Goal: Transaction & Acquisition: Book appointment/travel/reservation

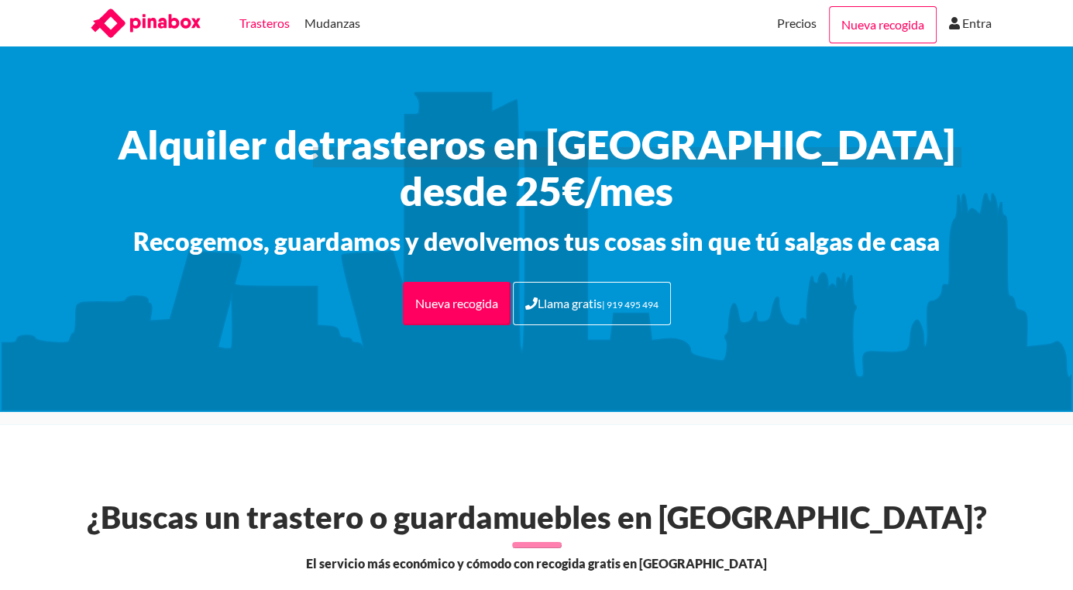
click at [257, 18] on link "Trasteros" at bounding box center [264, 23] width 50 height 46
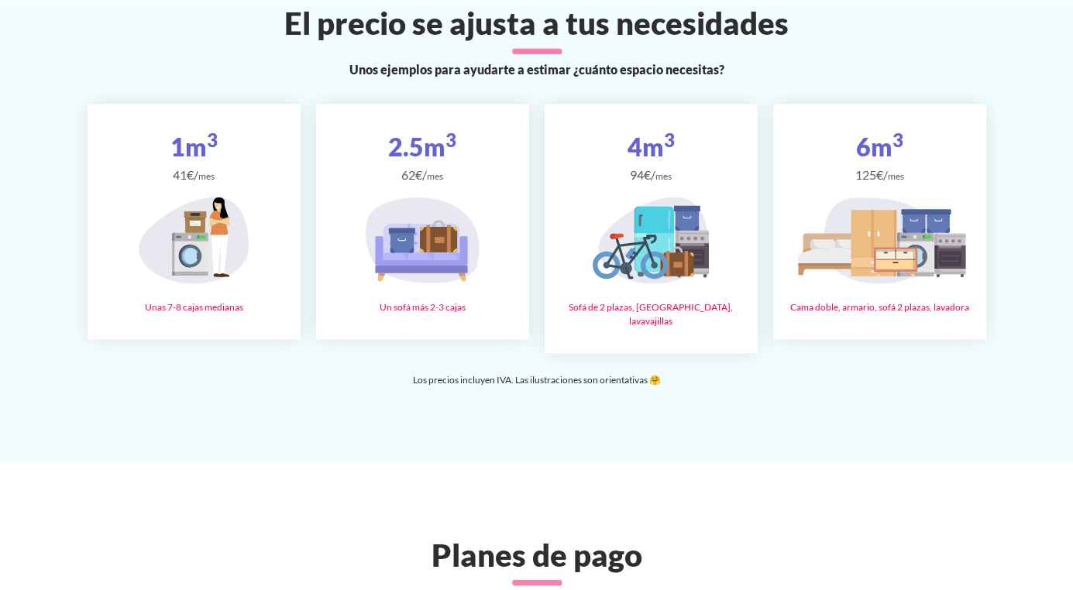
scroll to position [2324, 0]
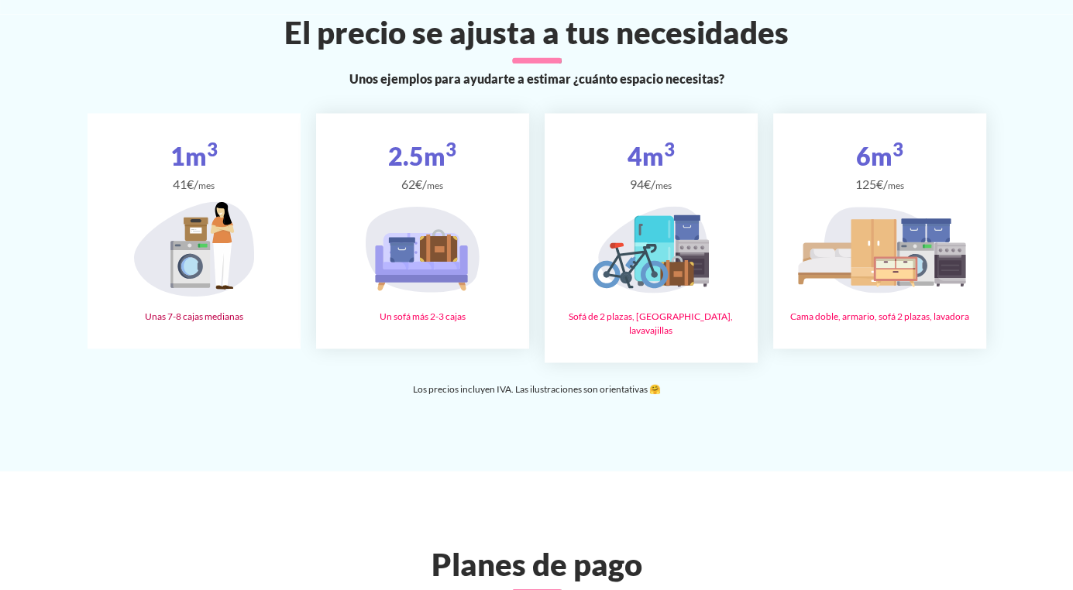
click at [221, 243] on icon at bounding box center [221, 229] width 19 height 27
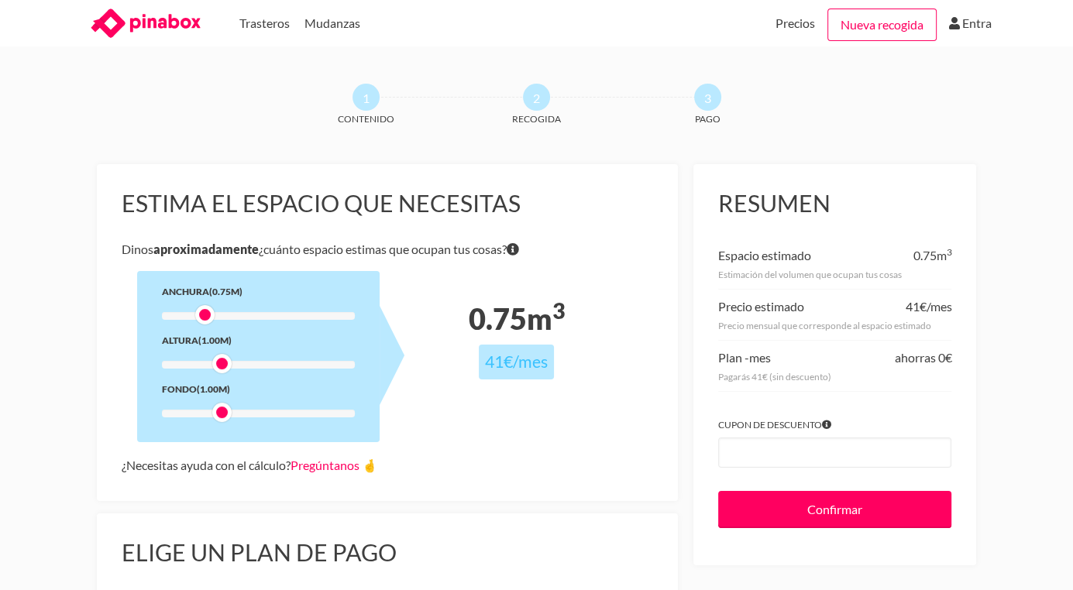
drag, startPoint x: 218, startPoint y: 312, endPoint x: 197, endPoint y: 314, distance: 21.7
click at [197, 314] on div at bounding box center [204, 314] width 19 height 19
click at [196, 361] on div at bounding box center [258, 365] width 193 height 8
click at [184, 364] on div at bounding box center [258, 365] width 193 height 8
click at [298, 420] on div "Anchura (0.75m) Altura (0.50m) Fondo (1.00m)" at bounding box center [258, 356] width 242 height 171
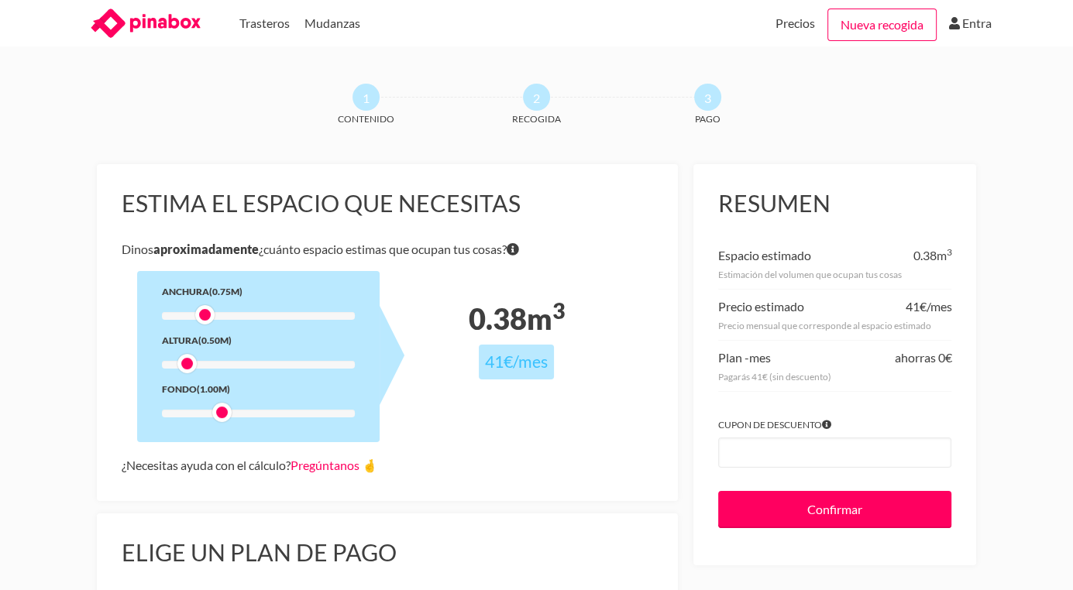
click at [308, 418] on div "Anchura (0.75m) Altura (0.50m) Fondo (1.00m)" at bounding box center [258, 356] width 242 height 171
click at [308, 411] on div at bounding box center [258, 414] width 193 height 8
drag, startPoint x: 308, startPoint y: 411, endPoint x: 339, endPoint y: 411, distance: 31.8
click at [320, 411] on div at bounding box center [310, 412] width 19 height 19
click at [276, 365] on div at bounding box center [258, 365] width 193 height 8
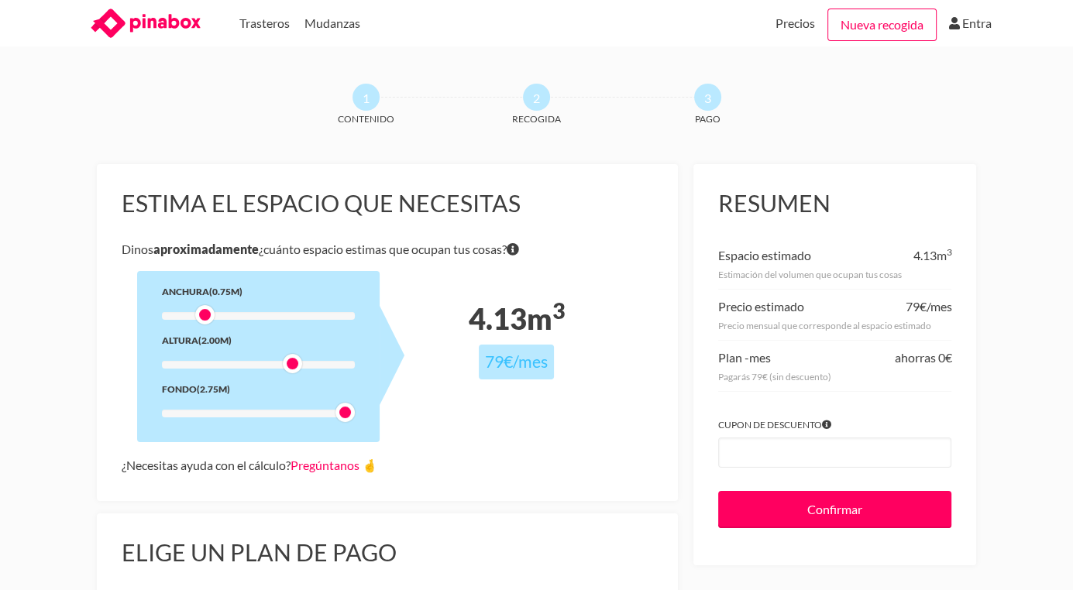
click at [322, 308] on div "Anchura (0.75m) Altura (2.00m) Fondo (2.75m)" at bounding box center [258, 356] width 242 height 171
click at [329, 317] on div at bounding box center [258, 316] width 193 height 8
click at [330, 317] on div at bounding box center [258, 316] width 193 height 8
drag, startPoint x: 335, startPoint y: 314, endPoint x: 352, endPoint y: 314, distance: 16.3
click at [352, 314] on div at bounding box center [258, 316] width 193 height 8
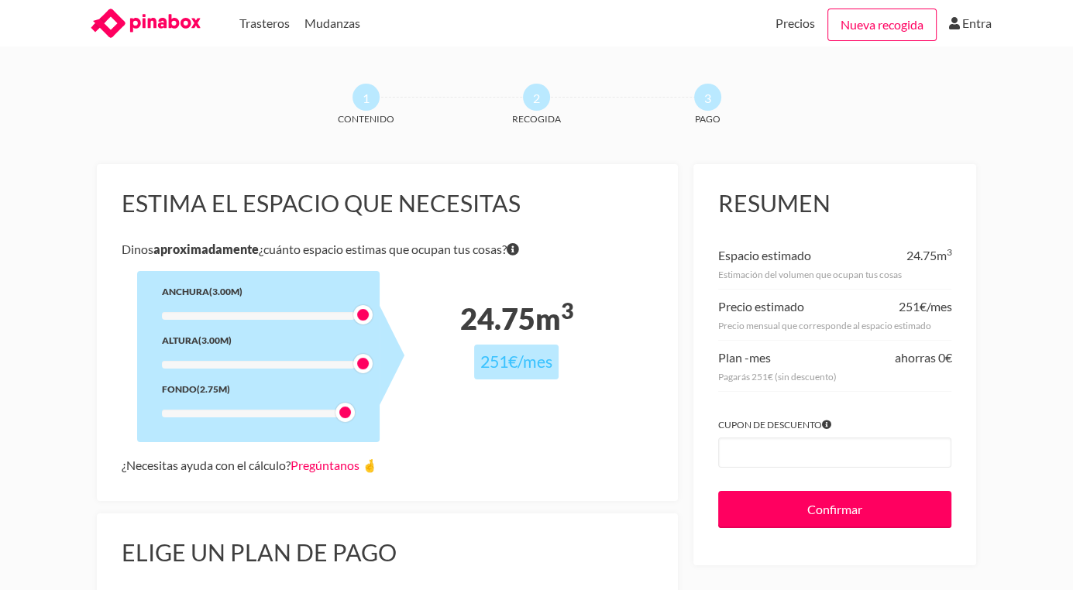
drag, startPoint x: 285, startPoint y: 367, endPoint x: 404, endPoint y: 369, distance: 118.5
click at [380, 369] on div "Anchura (3.00m) Altura (3.00m) Fondo (2.75m)" at bounding box center [258, 356] width 242 height 171
drag, startPoint x: 347, startPoint y: 413, endPoint x: 394, endPoint y: 414, distance: 47.3
click at [394, 414] on div "Estima el espacio que necesitas Dinos aproximadamente ¿cuánto espacio estimas q…" at bounding box center [388, 332] width 582 height 337
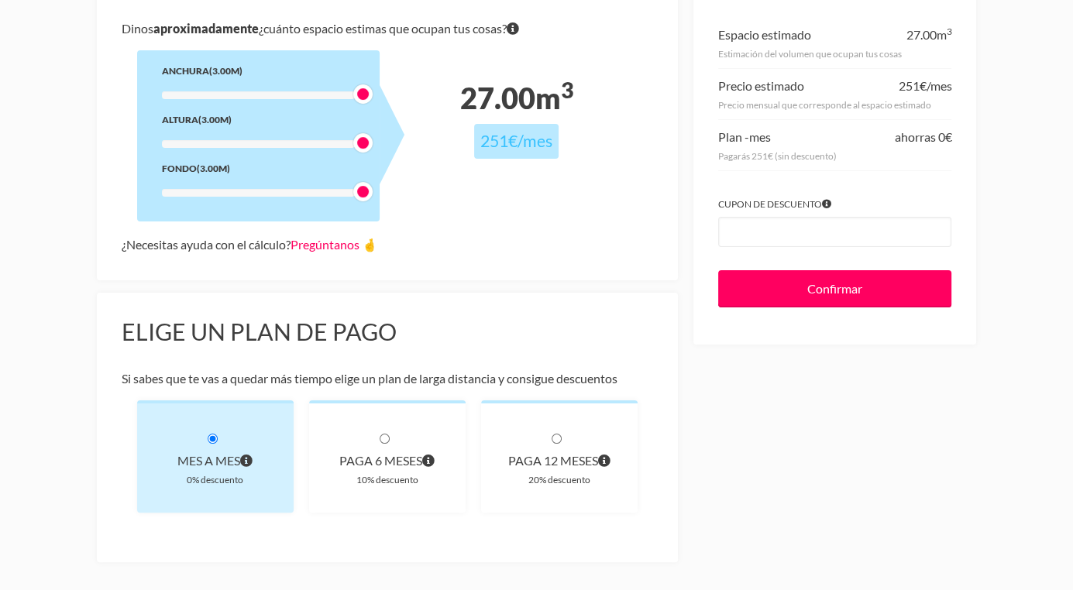
scroll to position [232, 0]
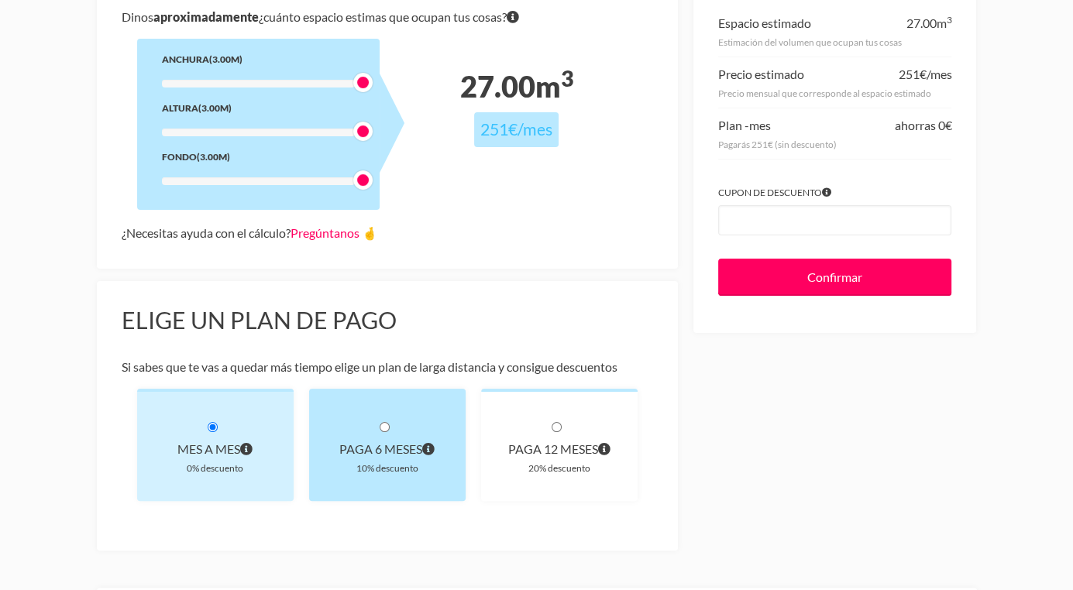
click at [378, 432] on div "paga 6 meses 10% descuento" at bounding box center [387, 445] width 156 height 112
radio input "true"
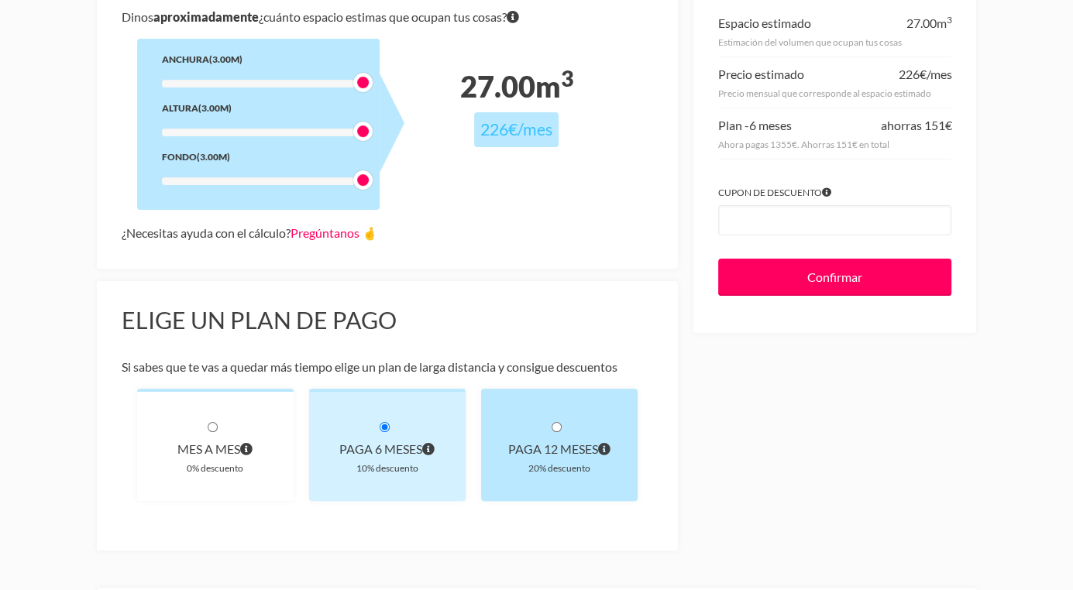
click at [566, 432] on div "paga 12 meses 20% descuento" at bounding box center [559, 445] width 156 height 112
radio input "true"
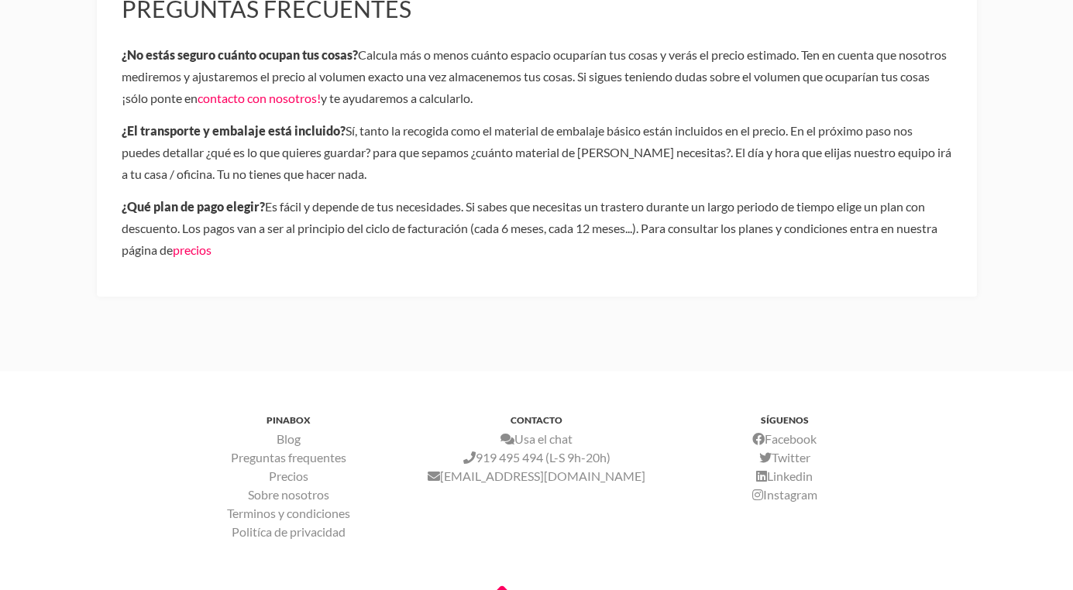
scroll to position [852, 0]
